Goal: Use online tool/utility: Use online tool/utility

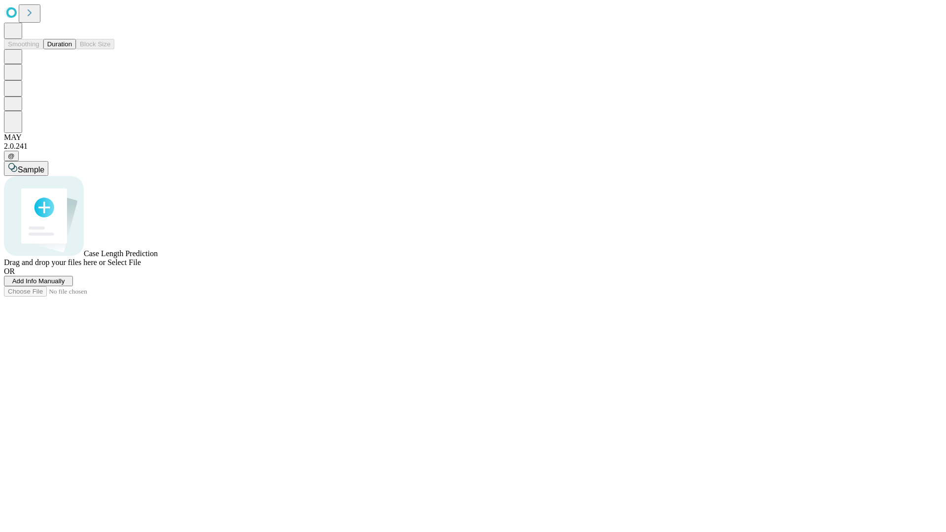
click at [72, 49] on button "Duration" at bounding box center [59, 44] width 33 height 10
click at [65, 285] on span "Add Info Manually" at bounding box center [38, 280] width 53 height 7
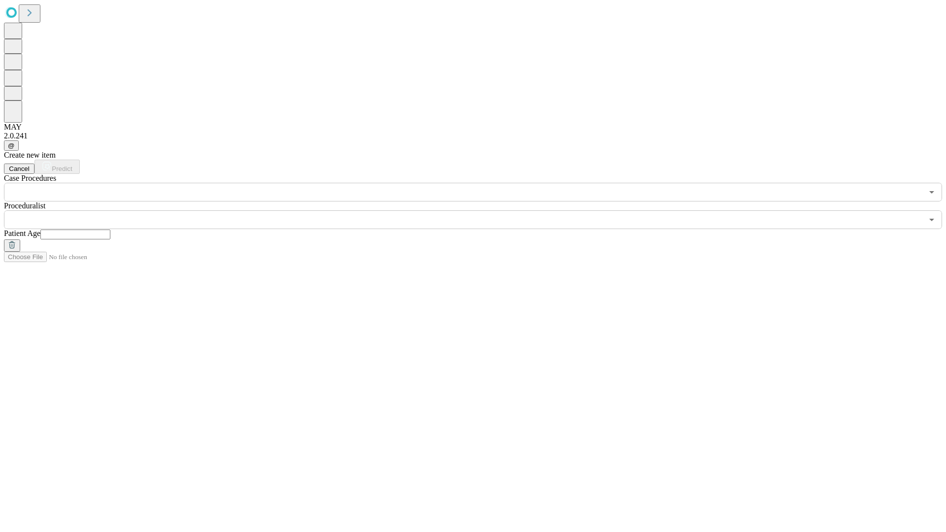
click at [110, 230] on input "text" at bounding box center [75, 235] width 70 height 10
type input "**"
click at [480, 210] on input "text" at bounding box center [463, 219] width 919 height 19
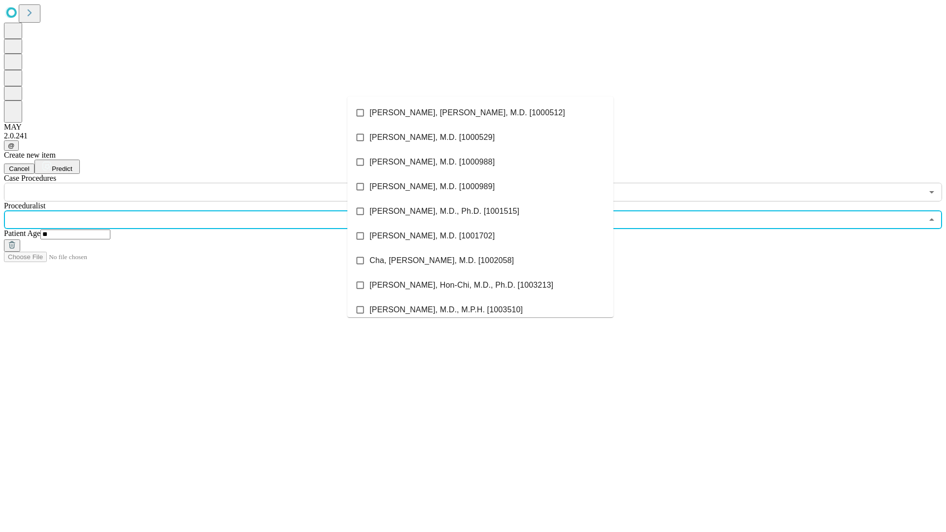
click at [480, 113] on li "[PERSON_NAME], [PERSON_NAME], M.D. [1000512]" at bounding box center [480, 112] width 266 height 25
click at [207, 183] on input "text" at bounding box center [463, 192] width 919 height 19
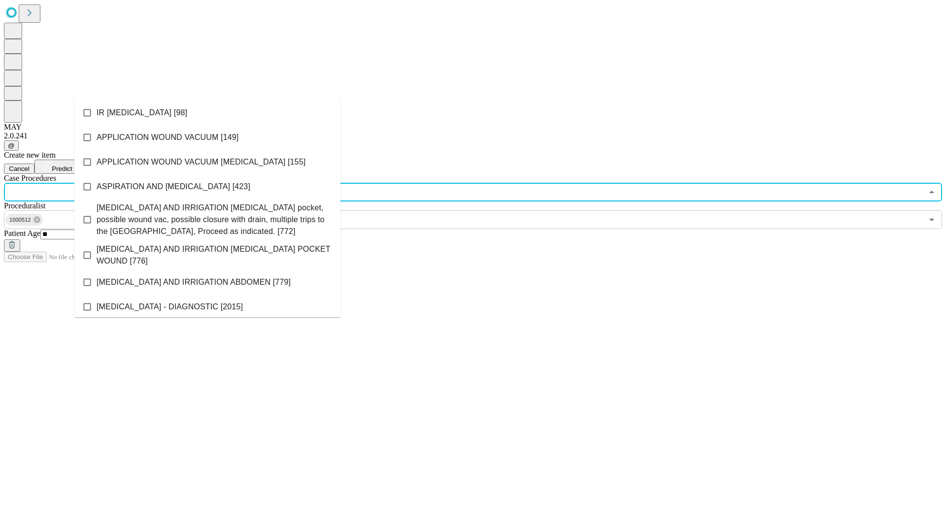
click at [207, 113] on li "IR [MEDICAL_DATA] [98]" at bounding box center [207, 112] width 266 height 25
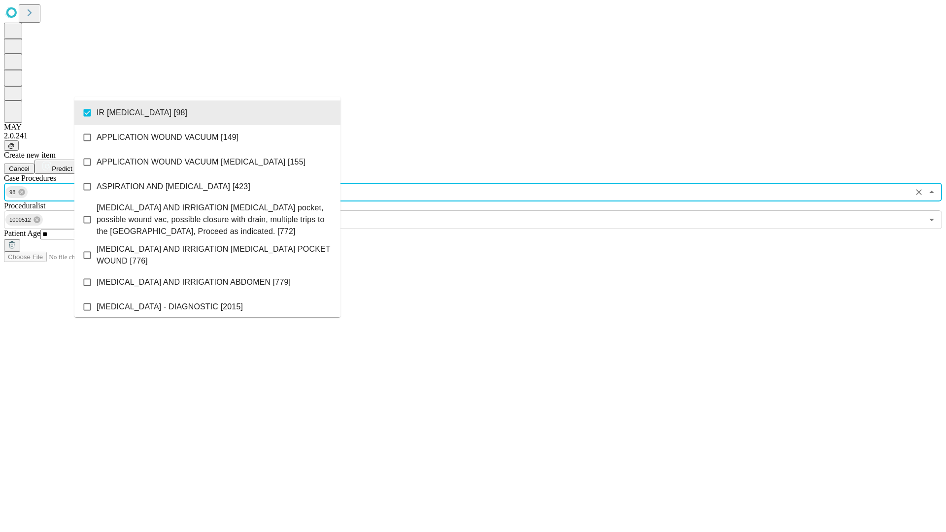
click at [72, 165] on span "Predict" at bounding box center [62, 168] width 20 height 7
